Goal: Information Seeking & Learning: Learn about a topic

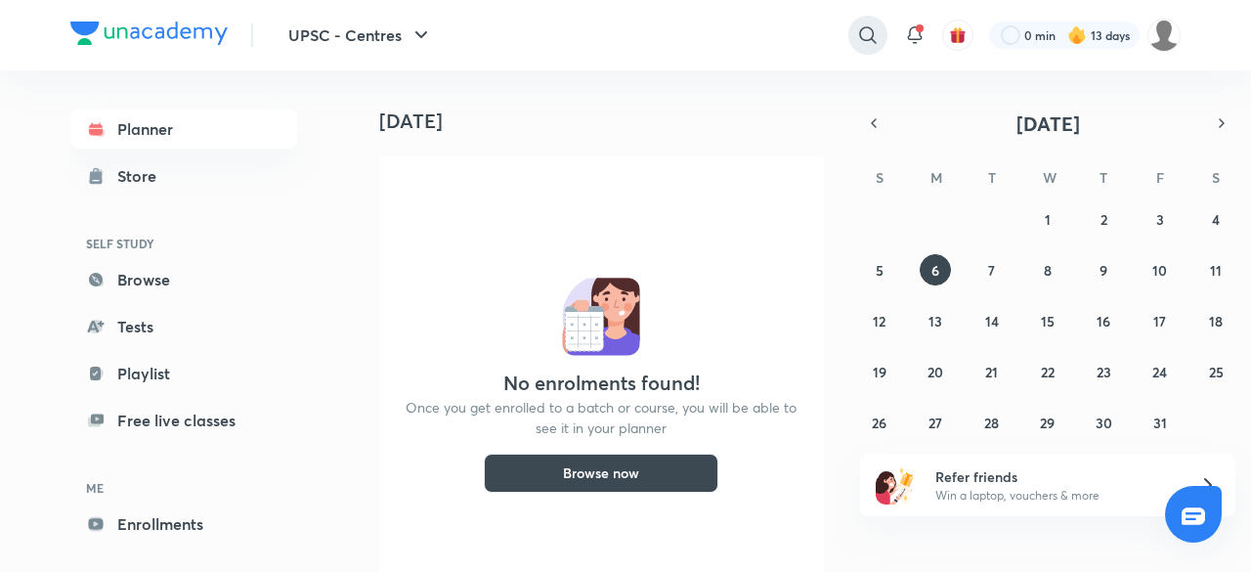
click at [872, 44] on icon at bounding box center [867, 34] width 23 height 23
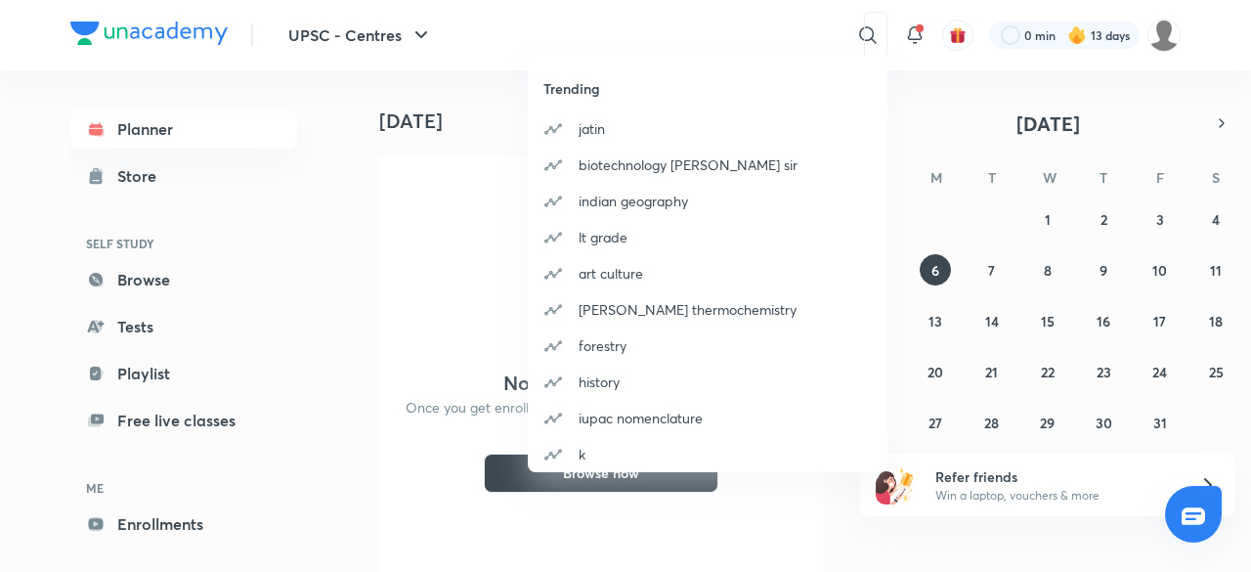
click at [1164, 26] on div "Trending [PERSON_NAME] biotechnology [PERSON_NAME] sir indian geography lt grad…" at bounding box center [625, 286] width 1251 height 572
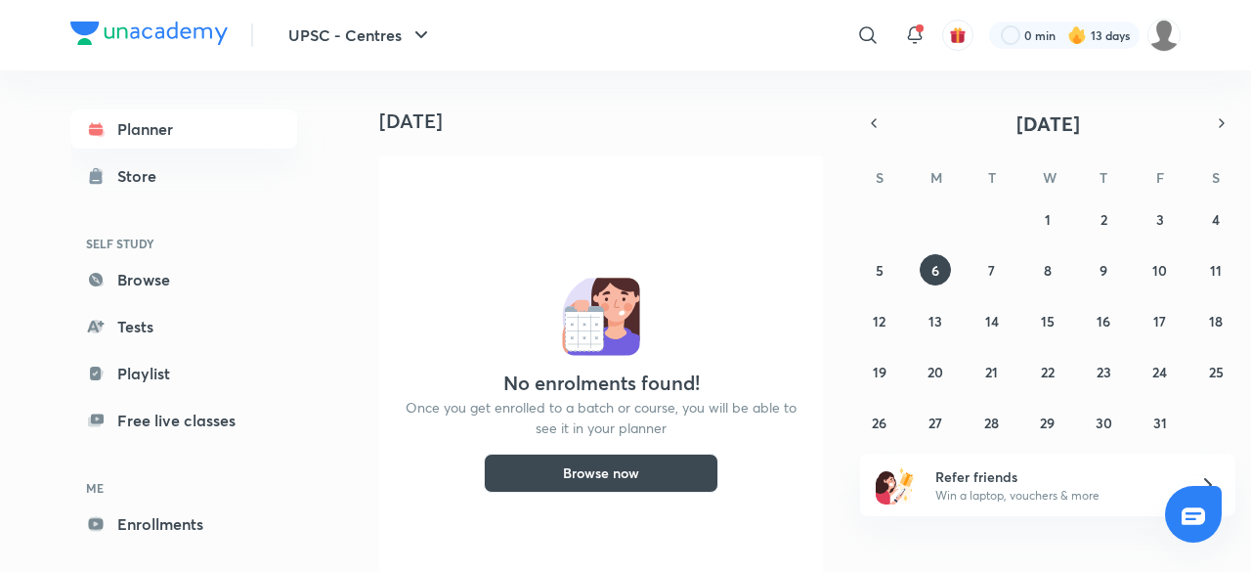
click at [1164, 26] on img at bounding box center [1163, 35] width 33 height 33
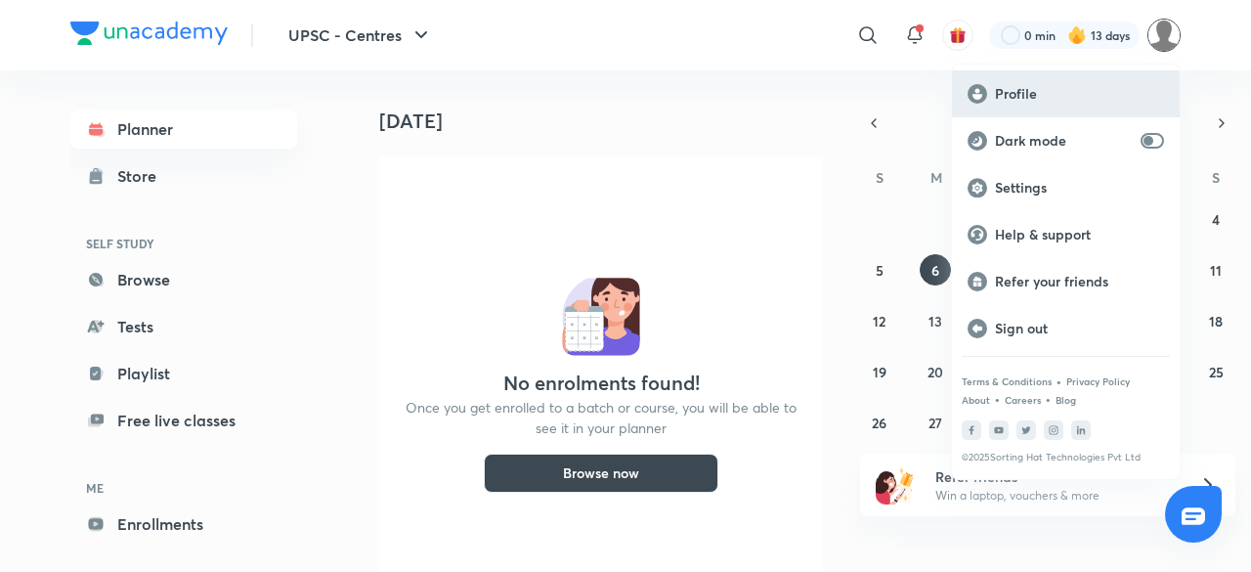
click at [1072, 87] on p "Profile" at bounding box center [1079, 94] width 169 height 18
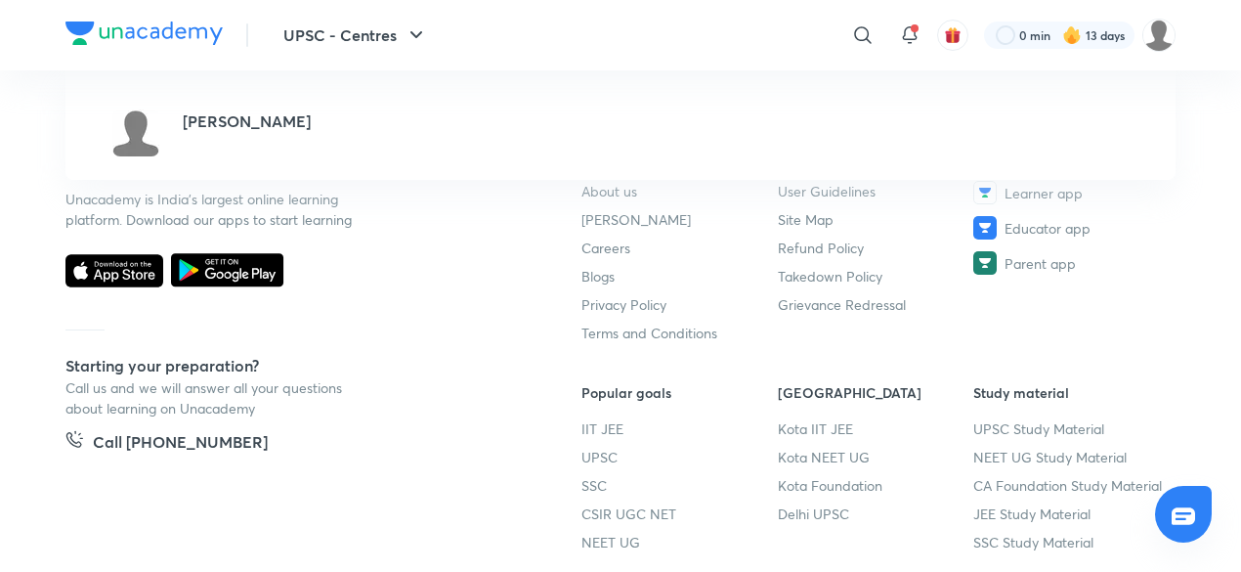
scroll to position [364, 0]
click at [771, 336] on link "Terms and Conditions" at bounding box center [679, 332] width 196 height 21
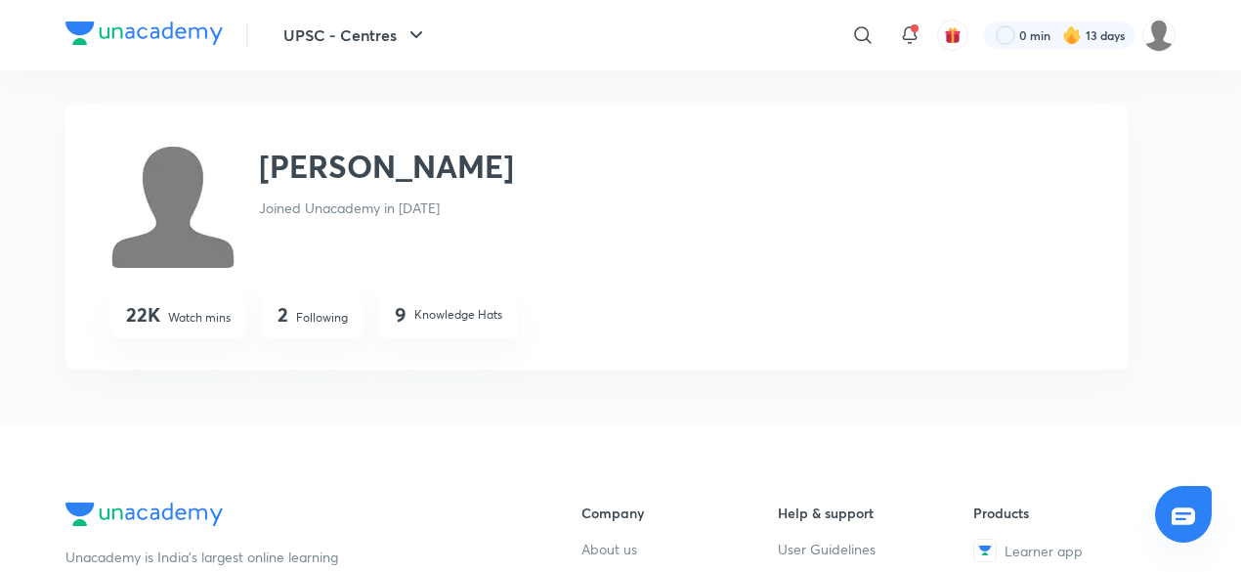
scroll to position [0, 0]
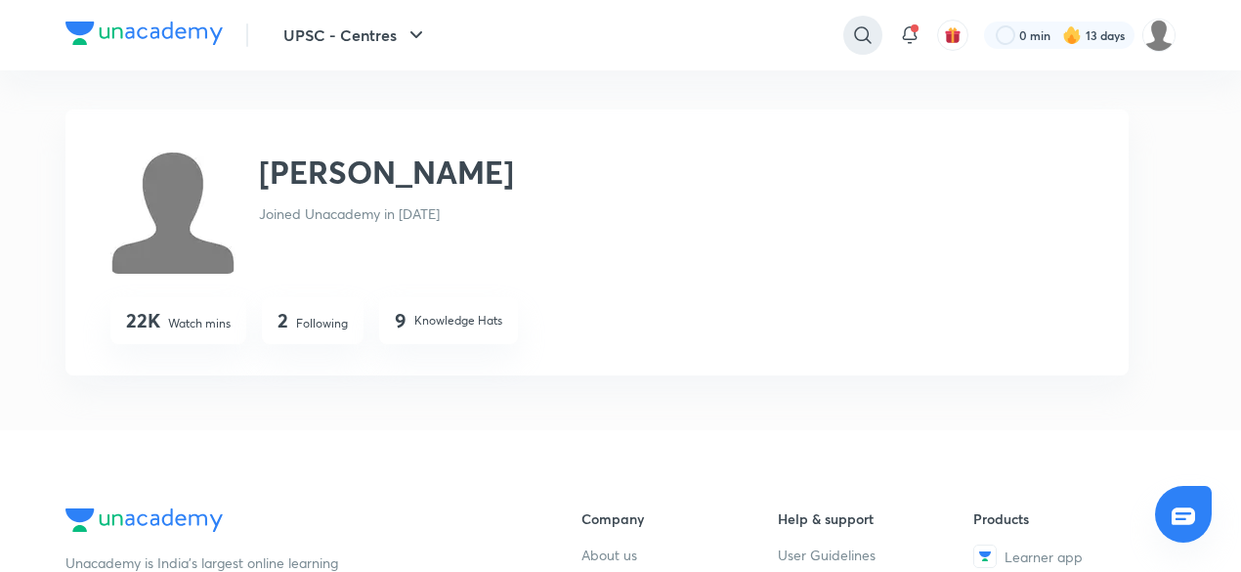
click at [852, 35] on icon at bounding box center [862, 34] width 23 height 23
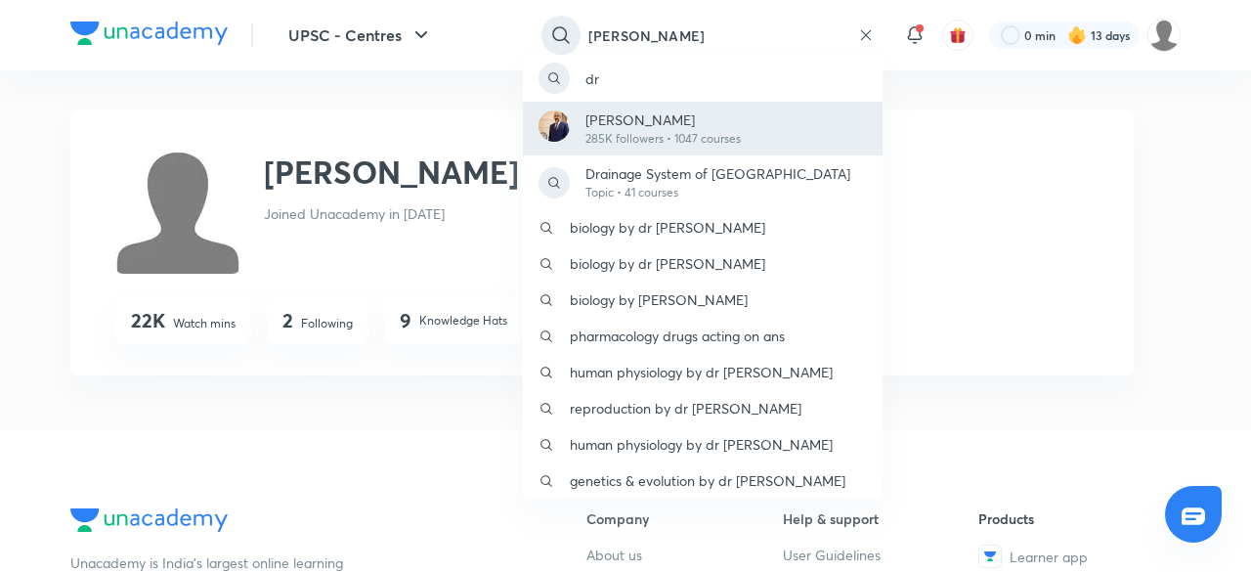
type input "[PERSON_NAME]"
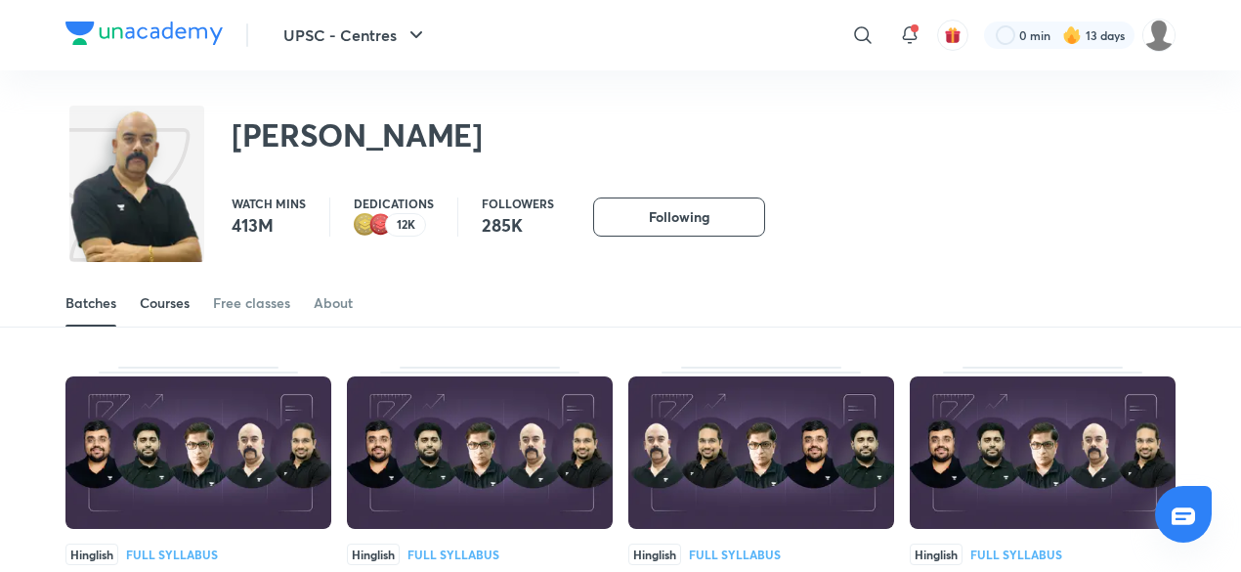
click at [175, 308] on div "Courses" at bounding box center [165, 303] width 50 height 20
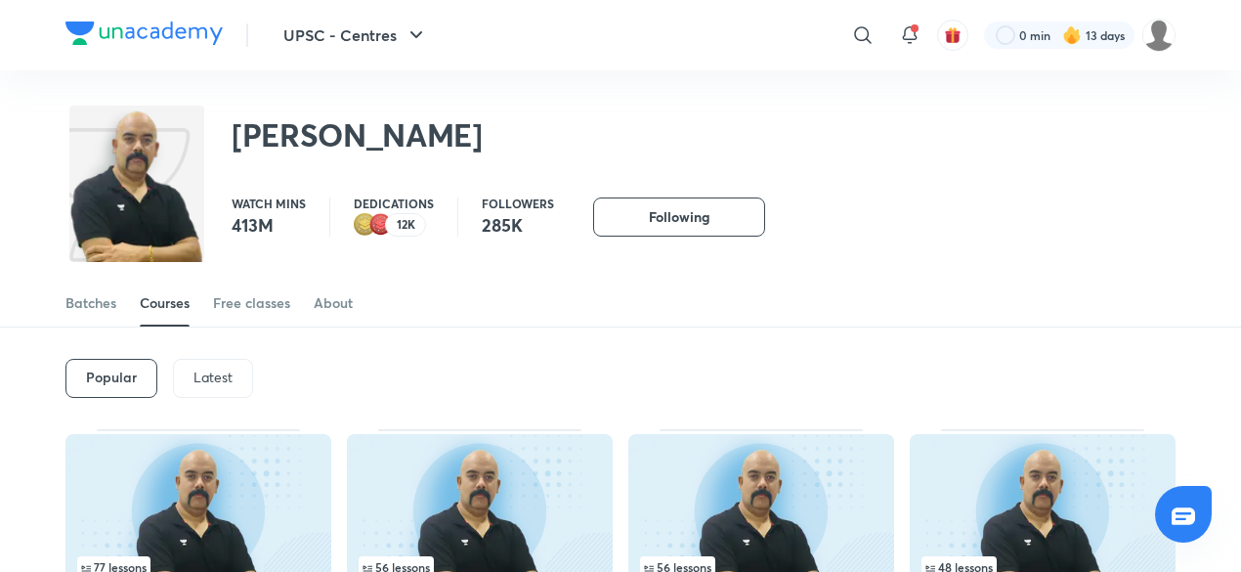
click at [231, 384] on p "Latest" at bounding box center [212, 377] width 39 height 16
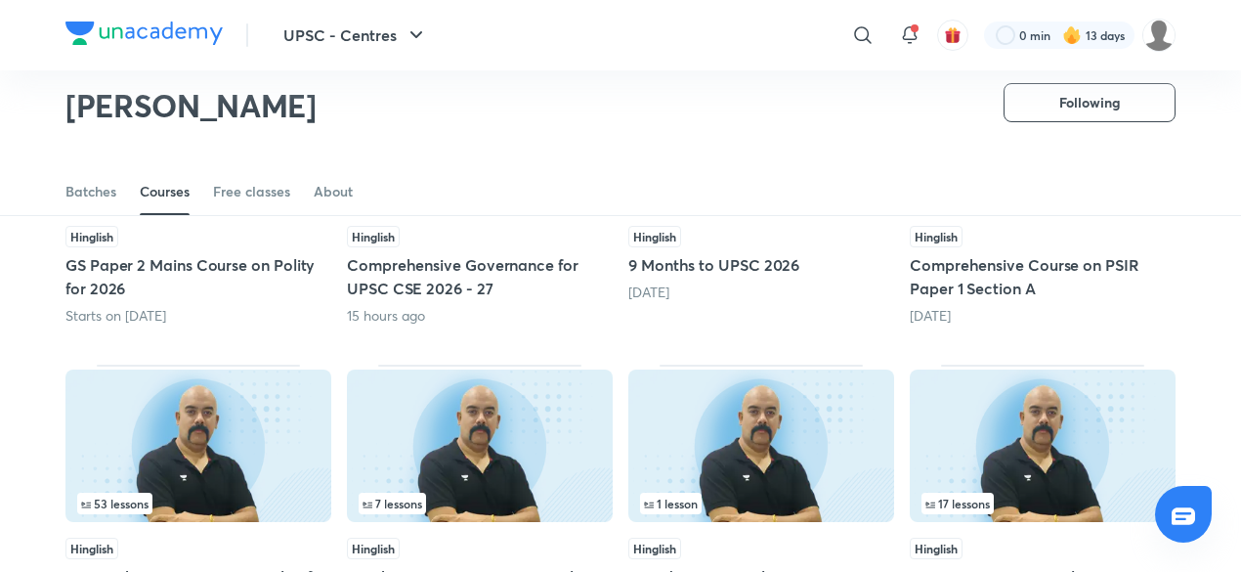
scroll to position [329, 0]
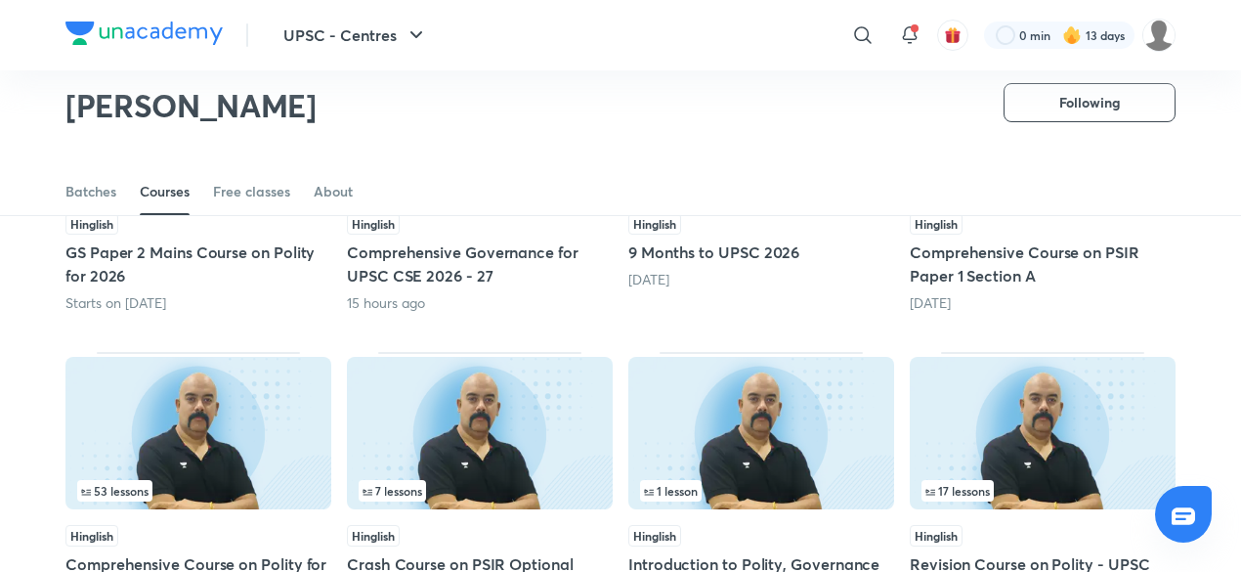
click at [267, 452] on img at bounding box center [198, 433] width 266 height 152
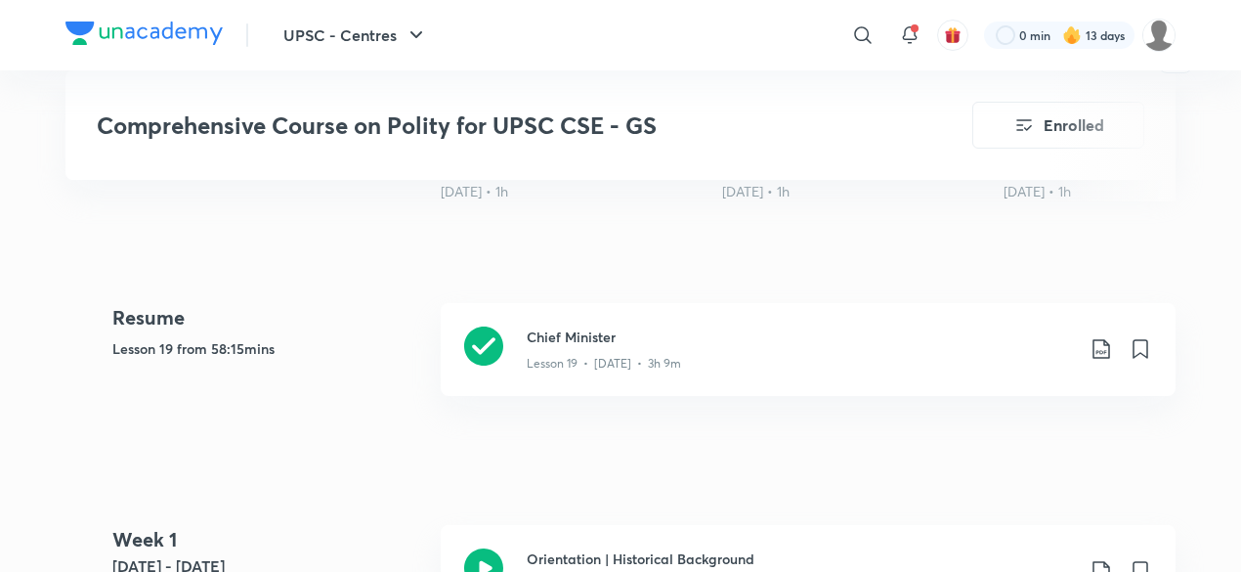
scroll to position [791, 0]
click at [645, 357] on p "Lesson 19 • [DATE] • 3h 9m" at bounding box center [604, 363] width 154 height 18
